Goal: Task Accomplishment & Management: Manage account settings

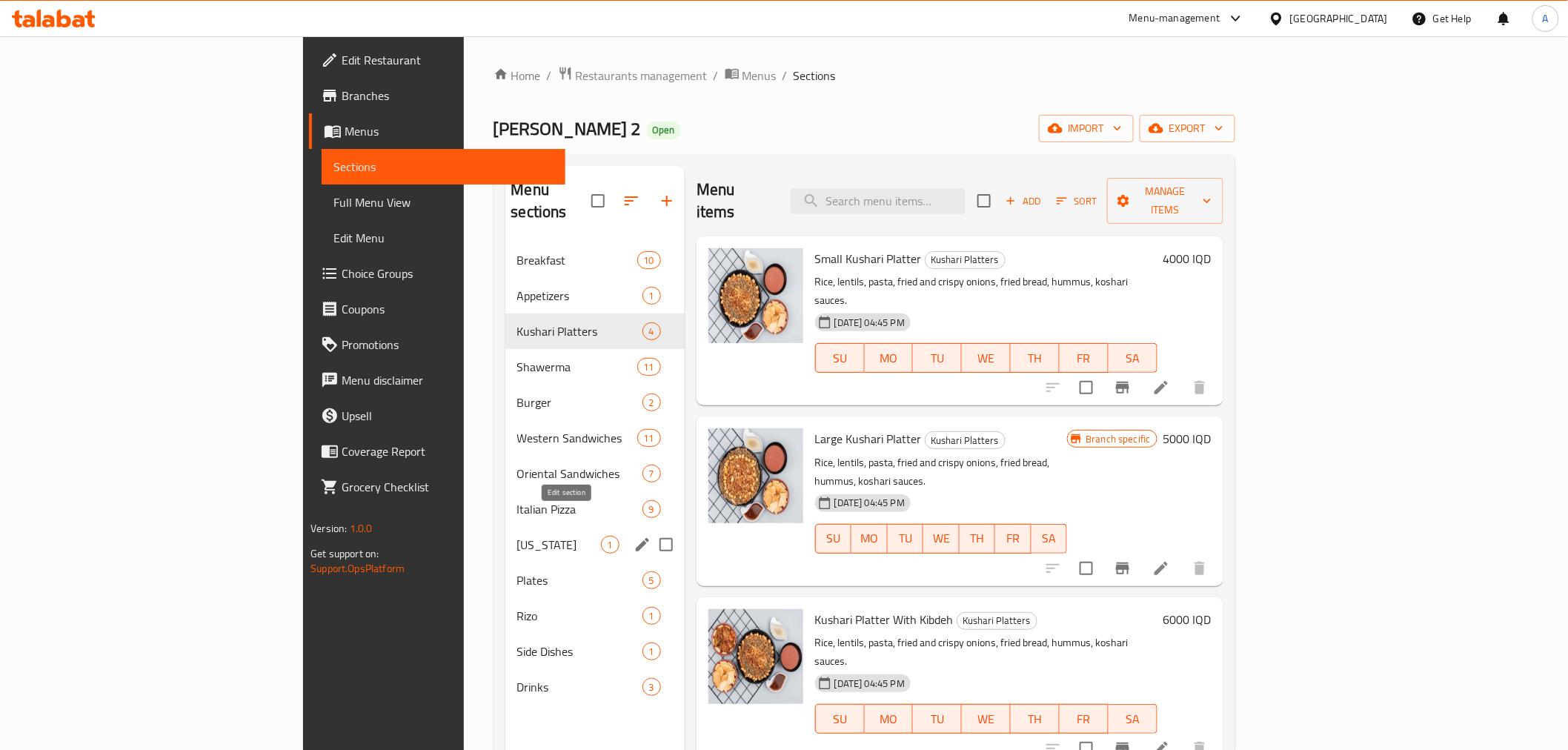
click at [635, 538] on icon "edit" at bounding box center [642, 544] width 13 height 13
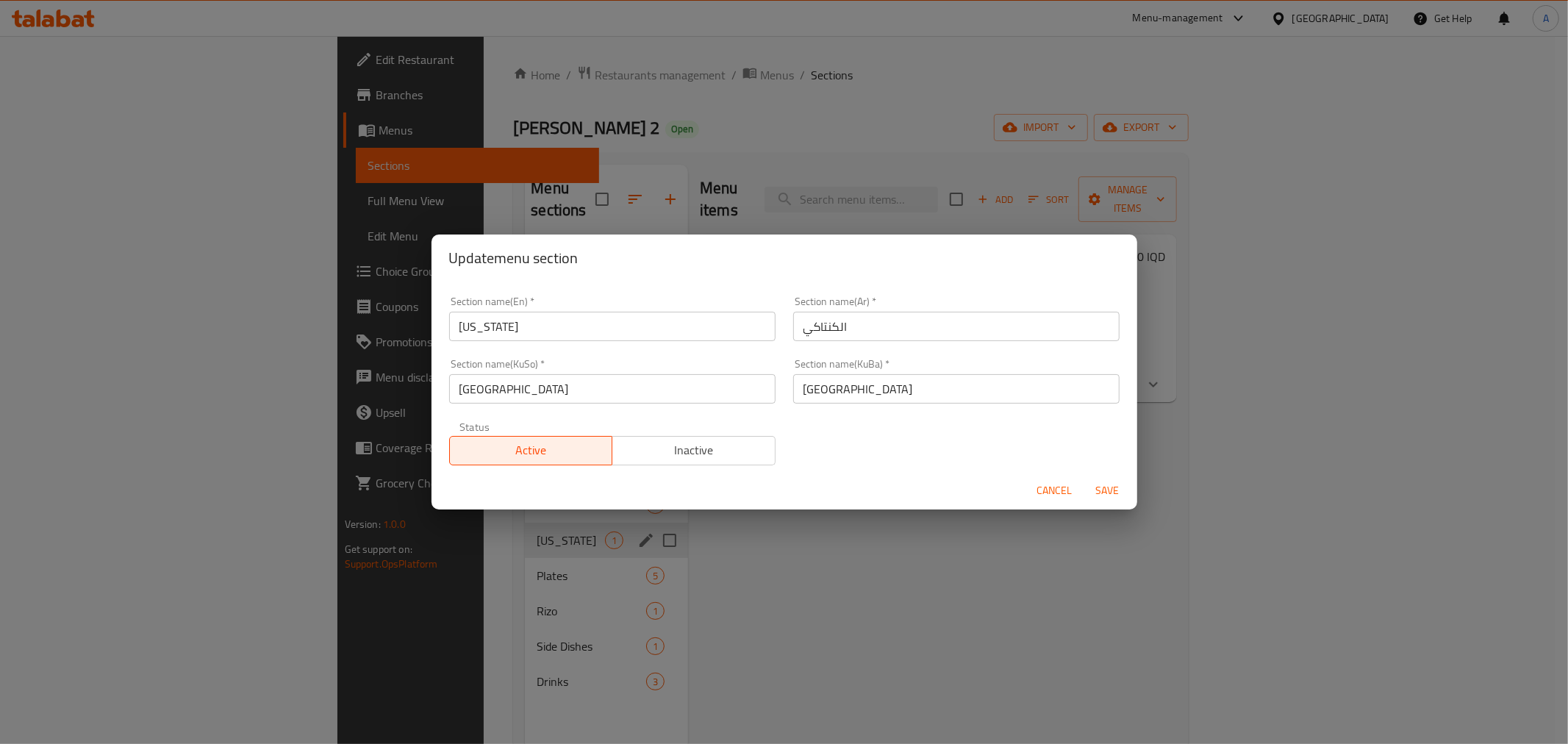
click at [534, 319] on input "[US_STATE]" at bounding box center [612, 326] width 327 height 29
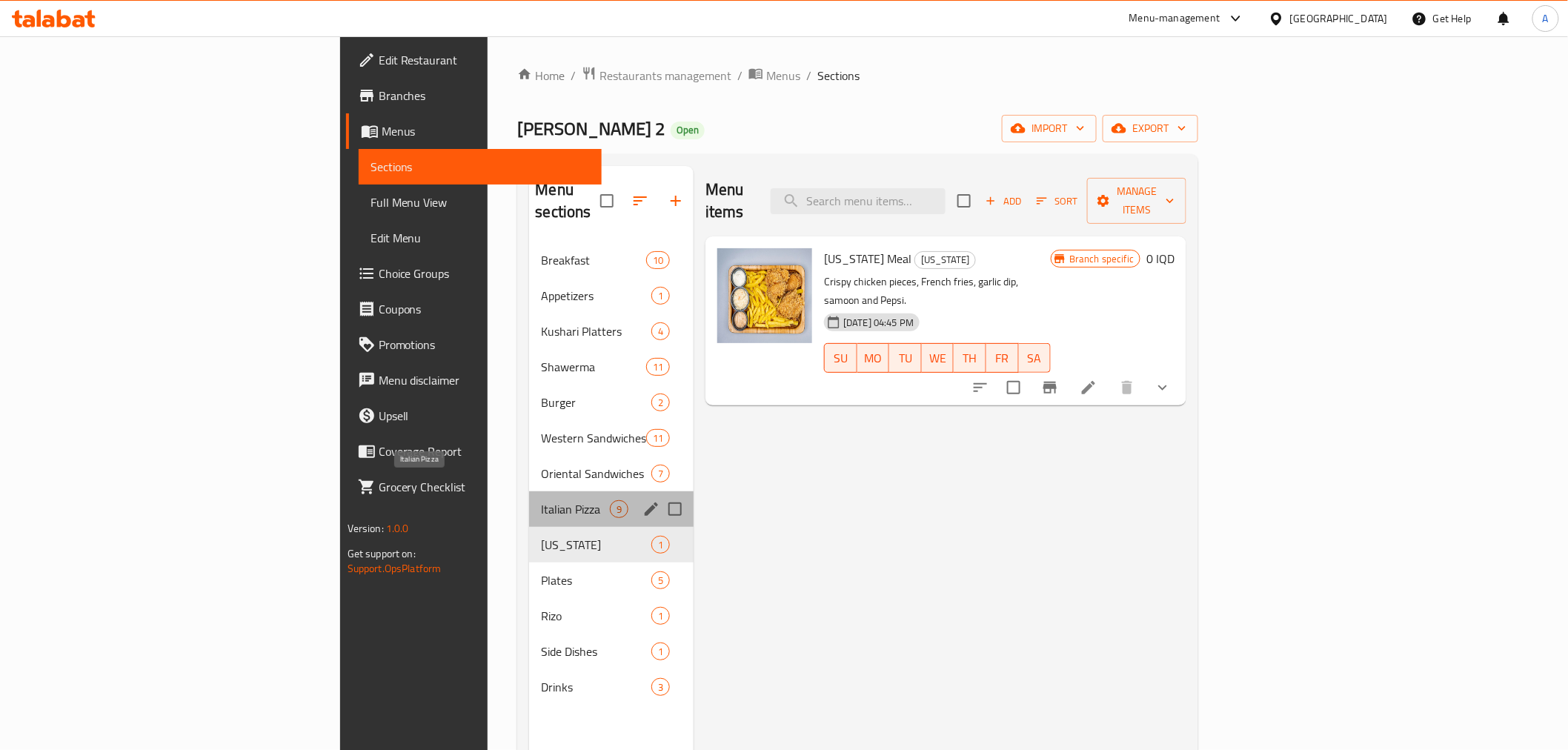
click at [541, 501] on span "Italian Pizza" at bounding box center [576, 509] width 69 height 18
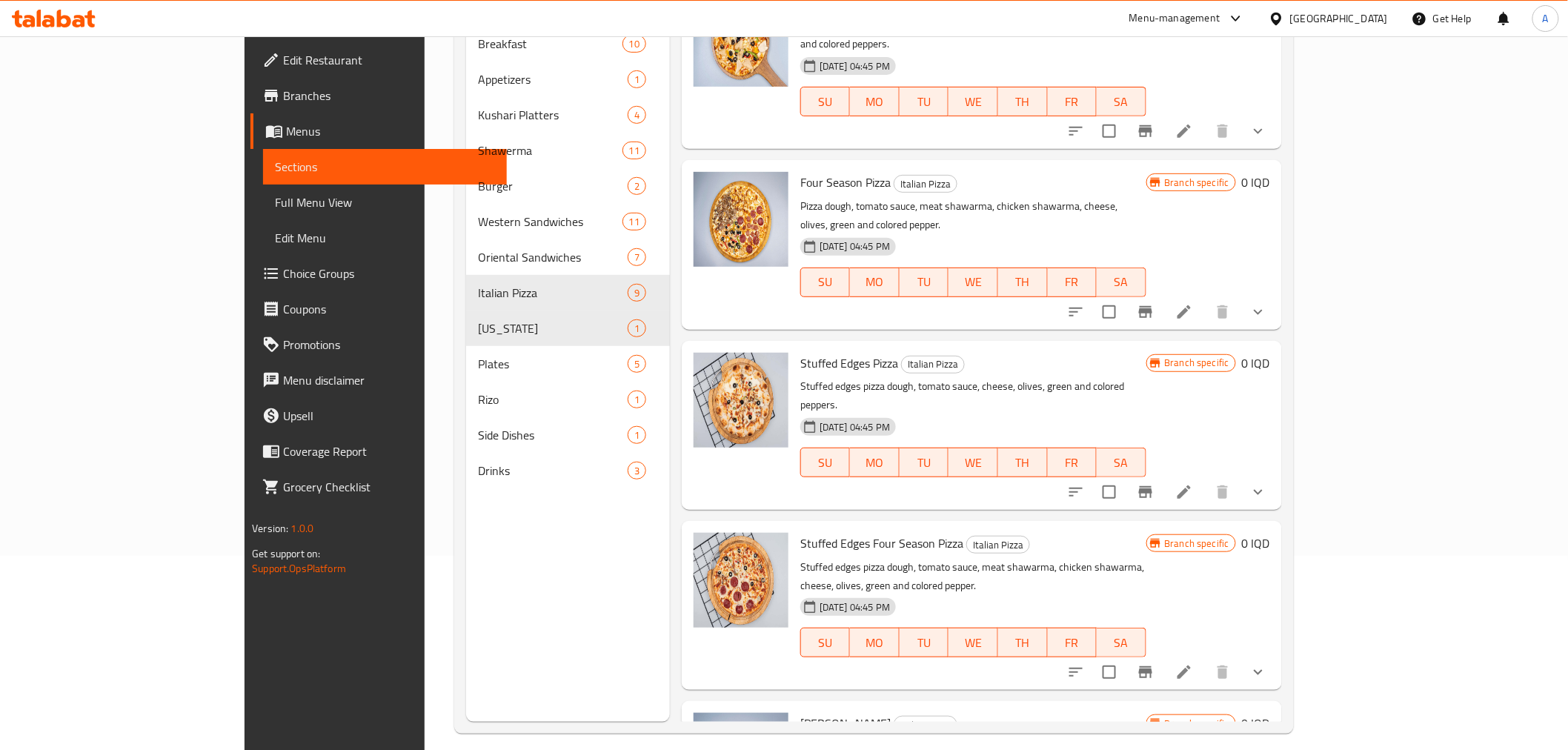
scroll to position [208, 0]
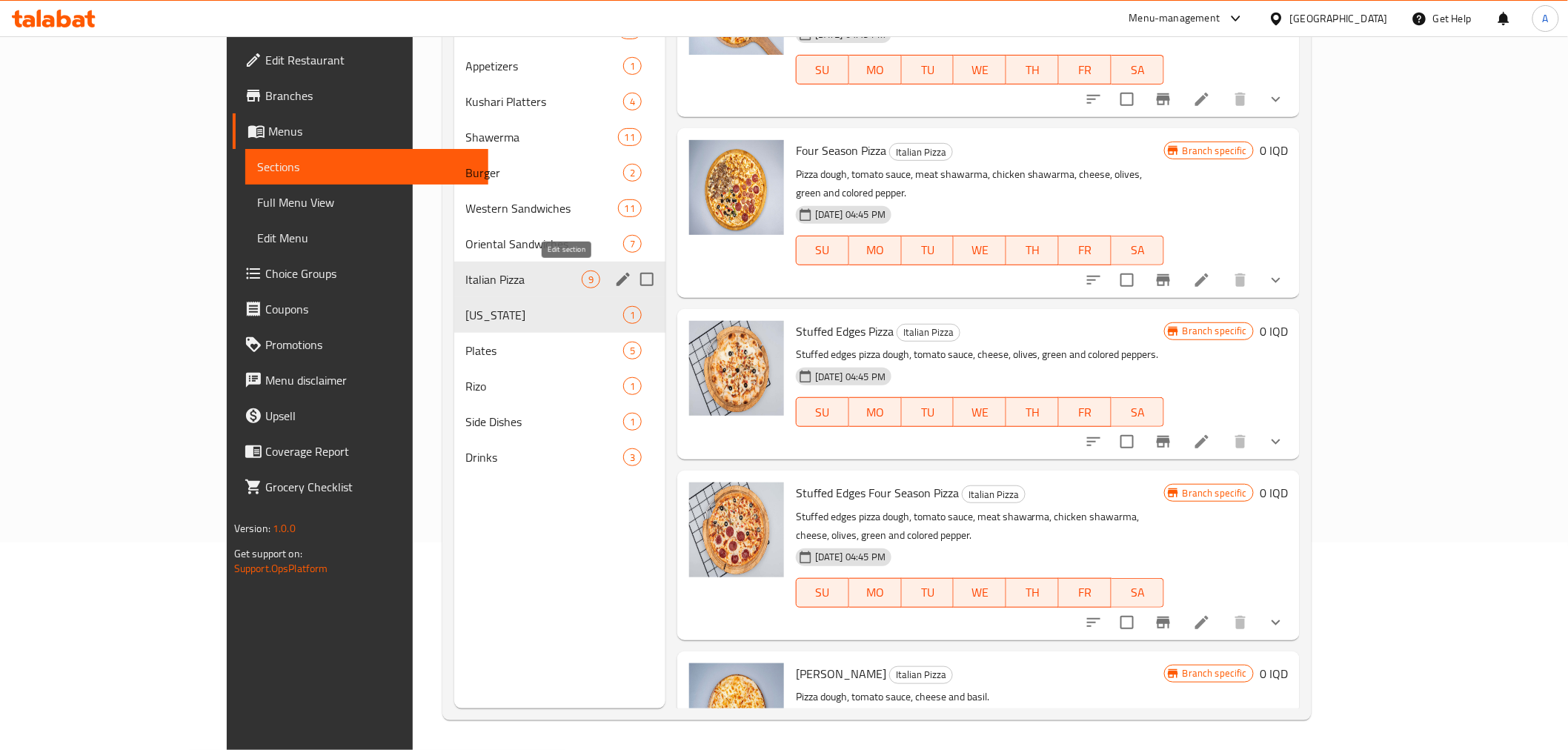
click at [614, 276] on icon "edit" at bounding box center [623, 280] width 18 height 18
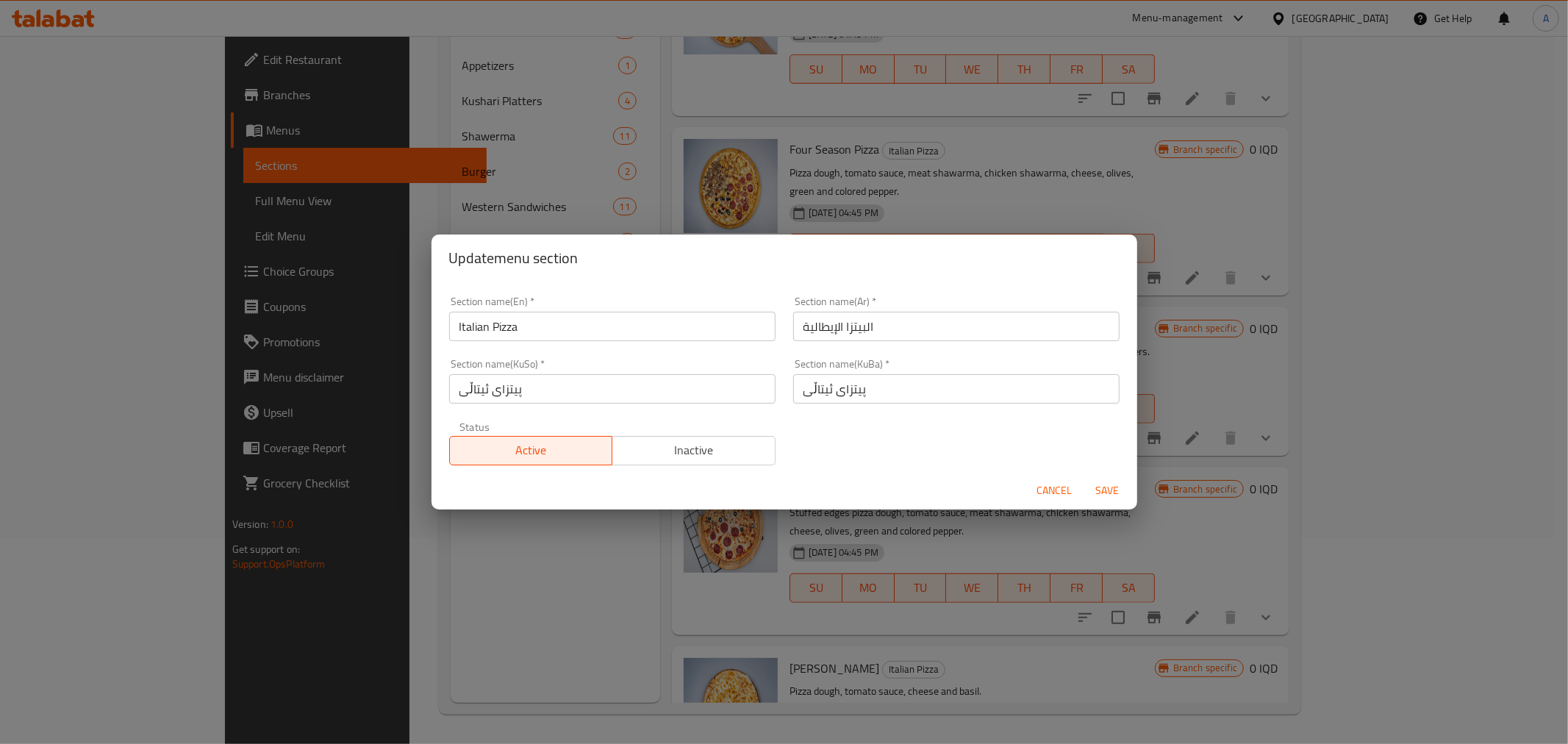
click at [534, 328] on input "Italian Pizza" at bounding box center [612, 326] width 327 height 29
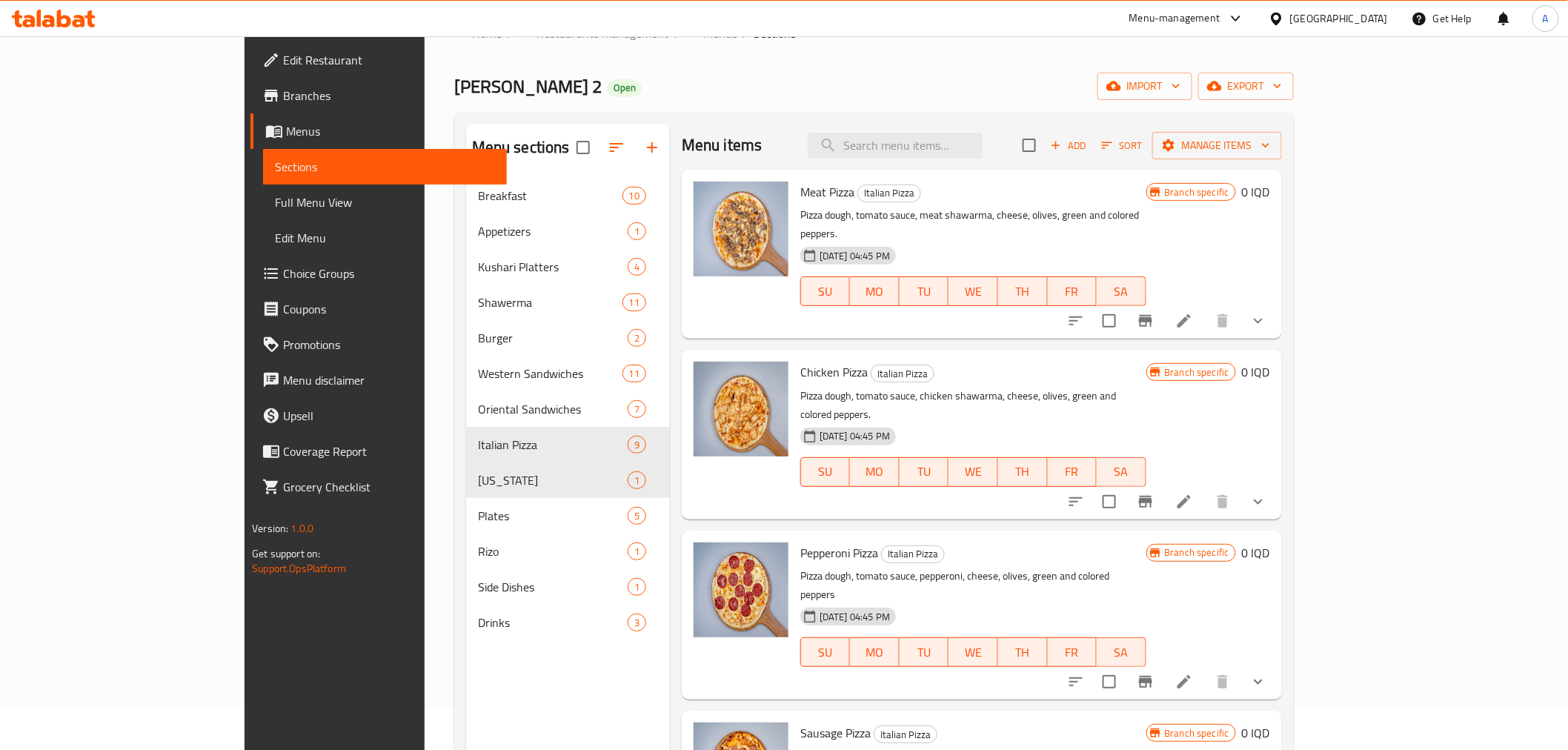
scroll to position [0, 0]
click at [942, 148] on input "search" at bounding box center [894, 147] width 175 height 26
type input "w"
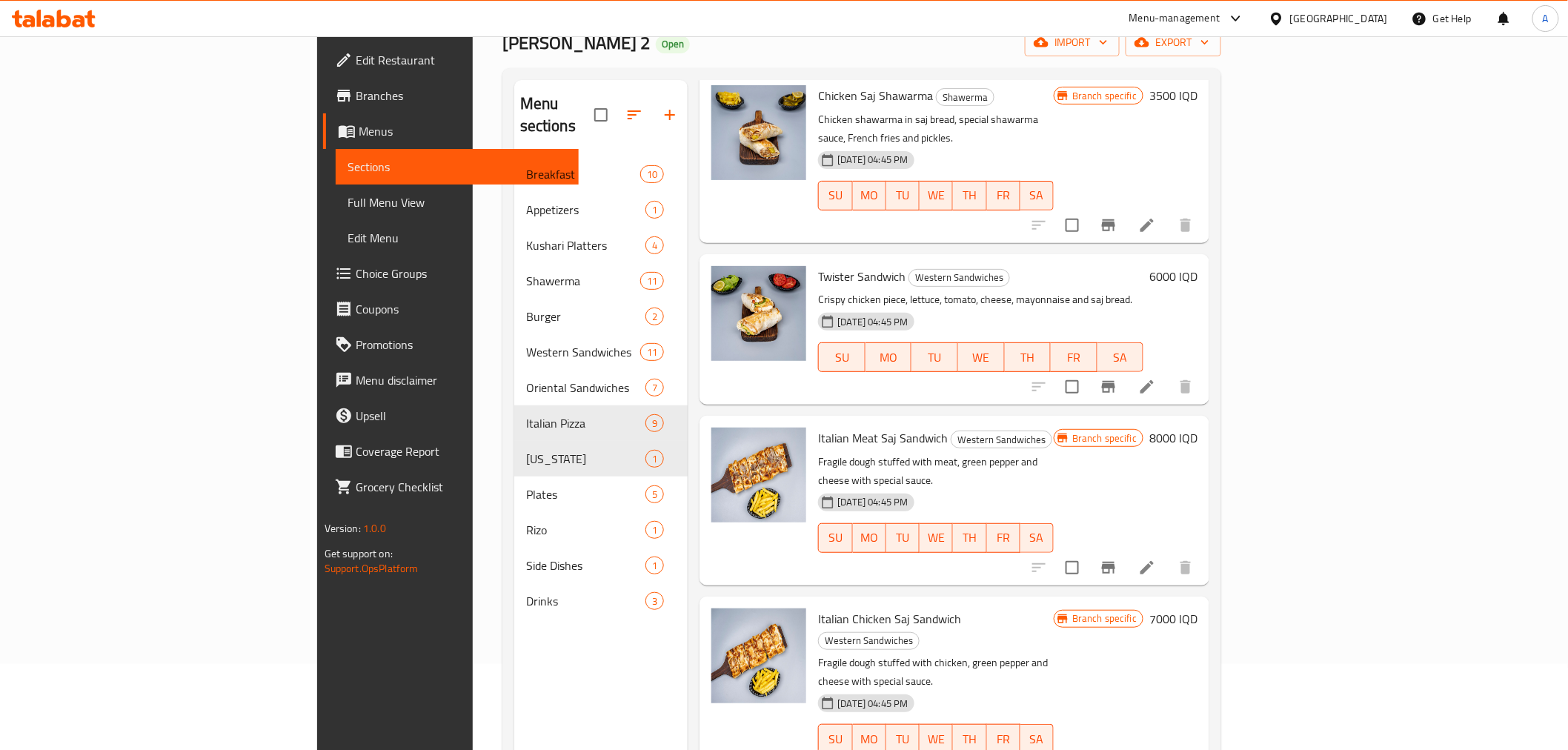
scroll to position [124, 0]
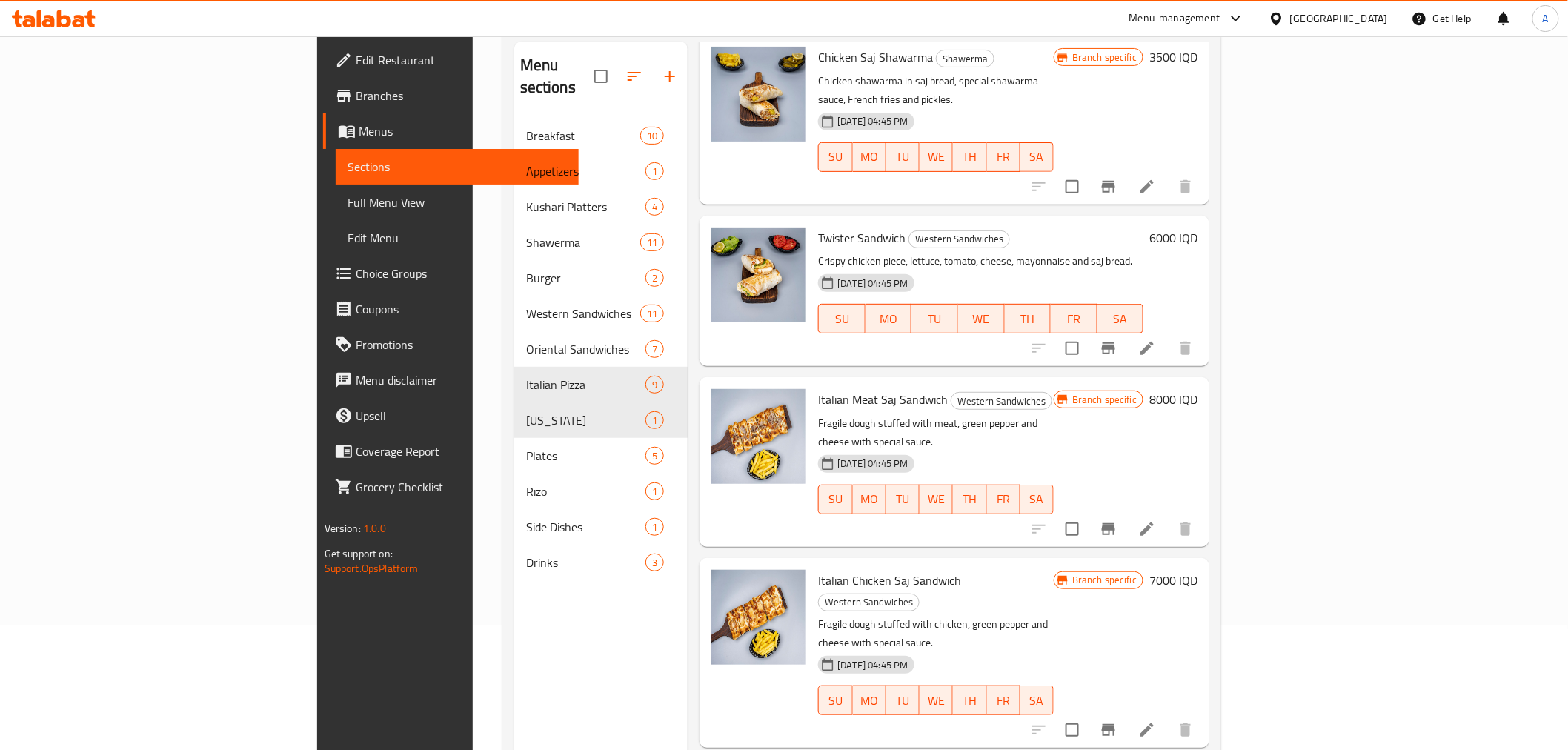
type input "saj"
click at [818, 389] on span "Italian Meat Saj Sandwich" at bounding box center [883, 399] width 130 height 22
copy h6 "Italian Meat Saj Sandwich"
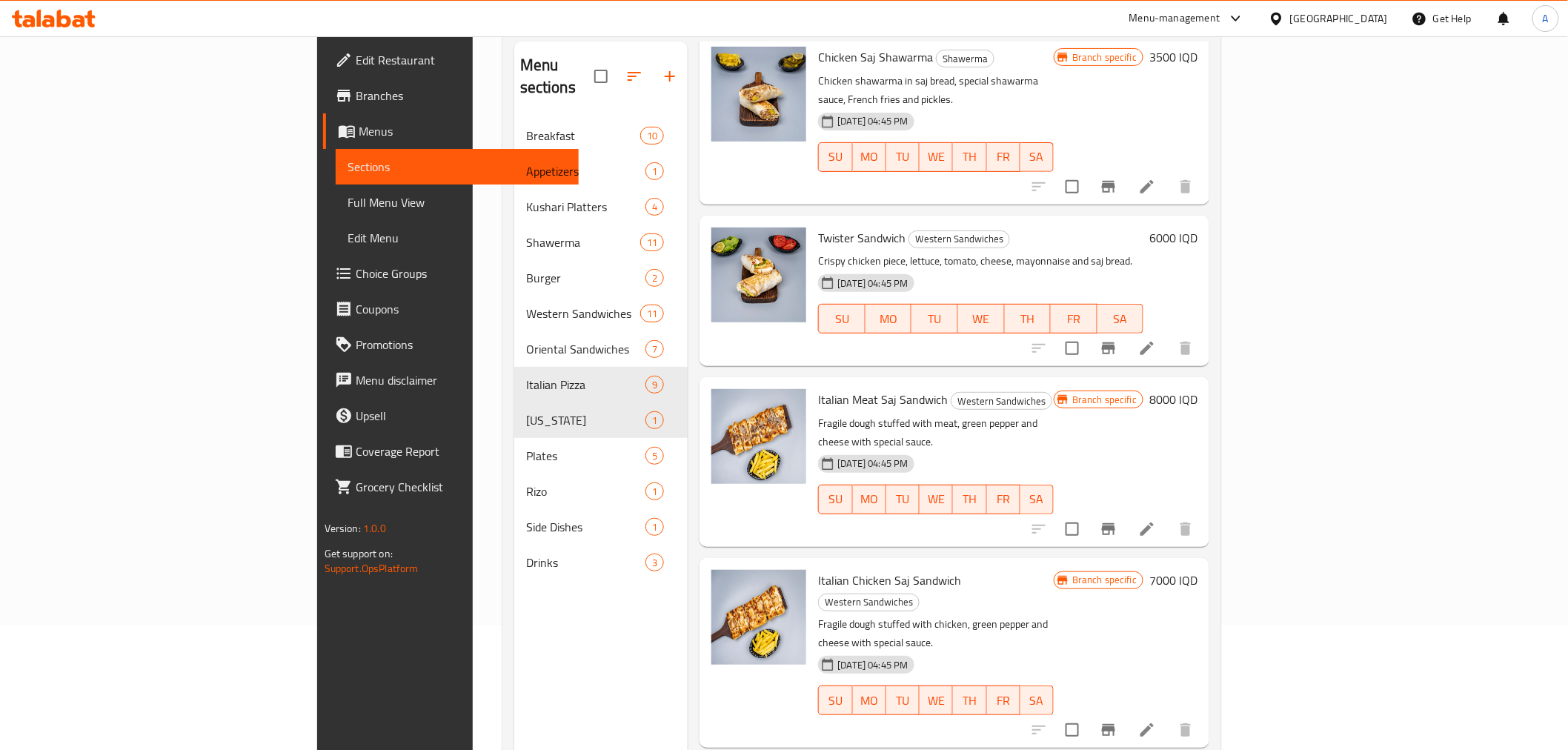
click at [818, 569] on span "Italian Chicken Saj Sandwich" at bounding box center [889, 580] width 143 height 22
copy h6 "Italian Chicken Saj Sandwich"
click at [515, 649] on div "Menu sections Breakfast 10 Appetizers 1 Kushari Platters 4 Shawerma 11 Burger 2…" at bounding box center [602, 416] width 174 height 750
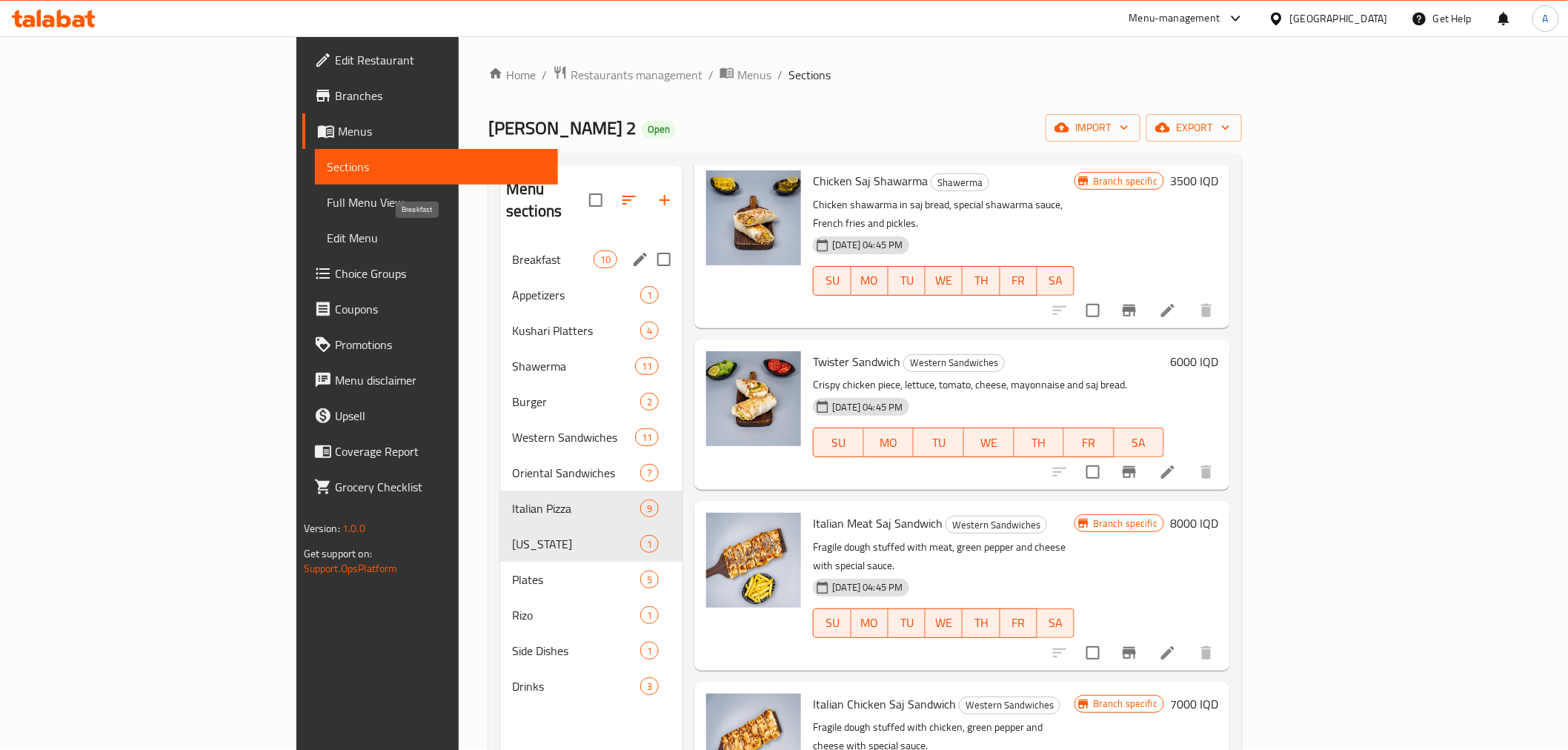
scroll to position [0, 0]
click at [512, 358] on span "Shawerma" at bounding box center [553, 367] width 82 height 18
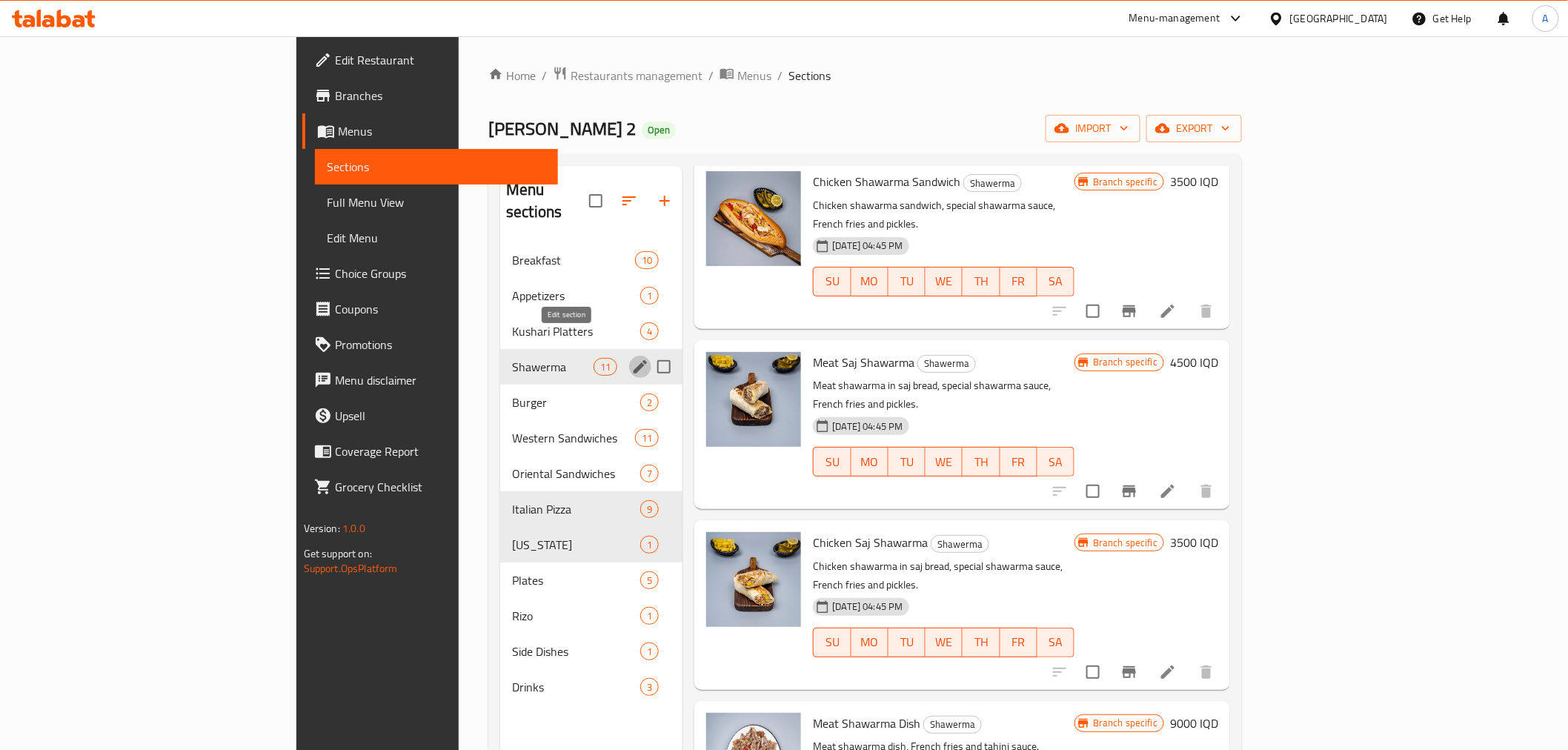
click at [631, 358] on icon "edit" at bounding box center [640, 367] width 18 height 18
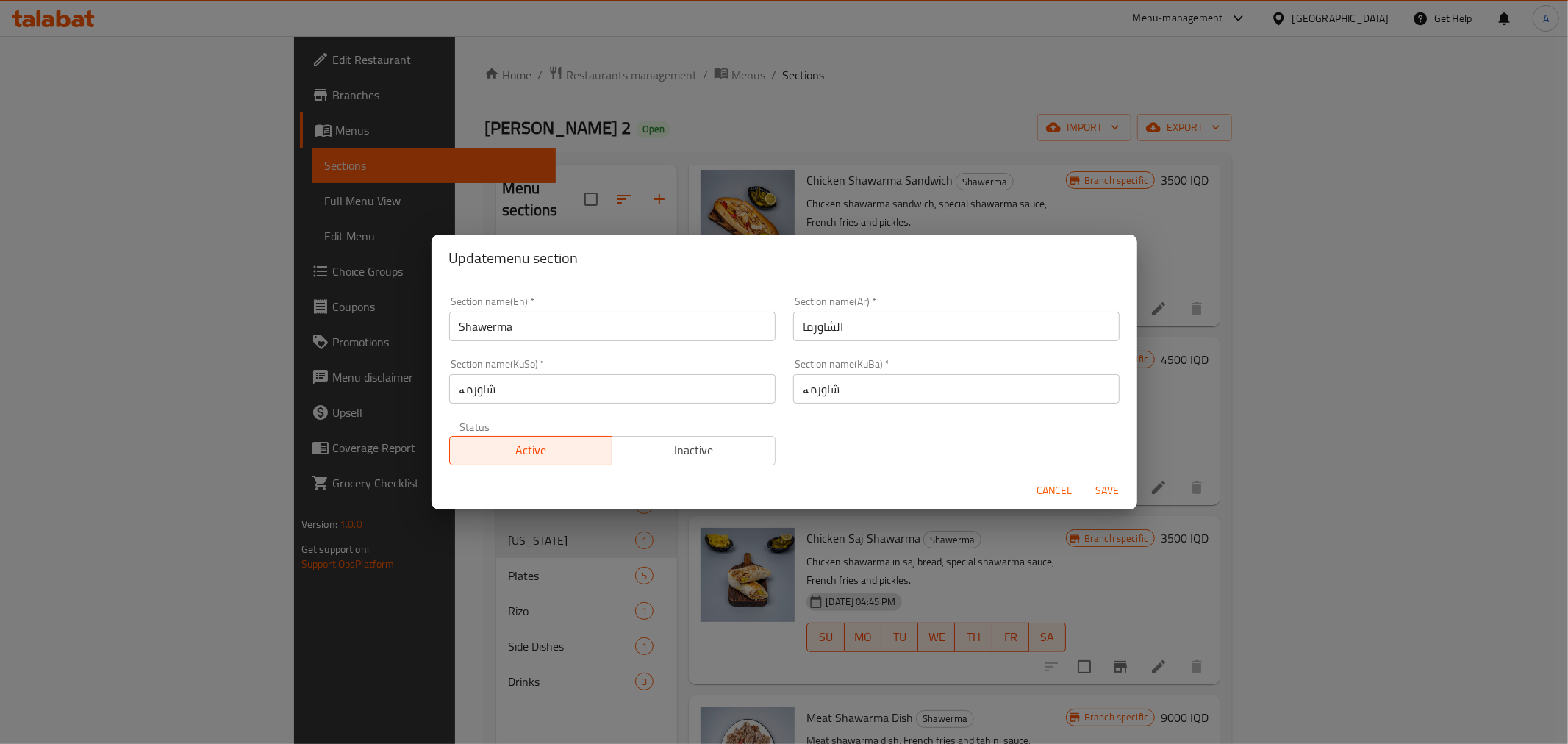
click at [516, 331] on input "Shawerma" at bounding box center [612, 326] width 327 height 29
